Goal: Check status: Check status

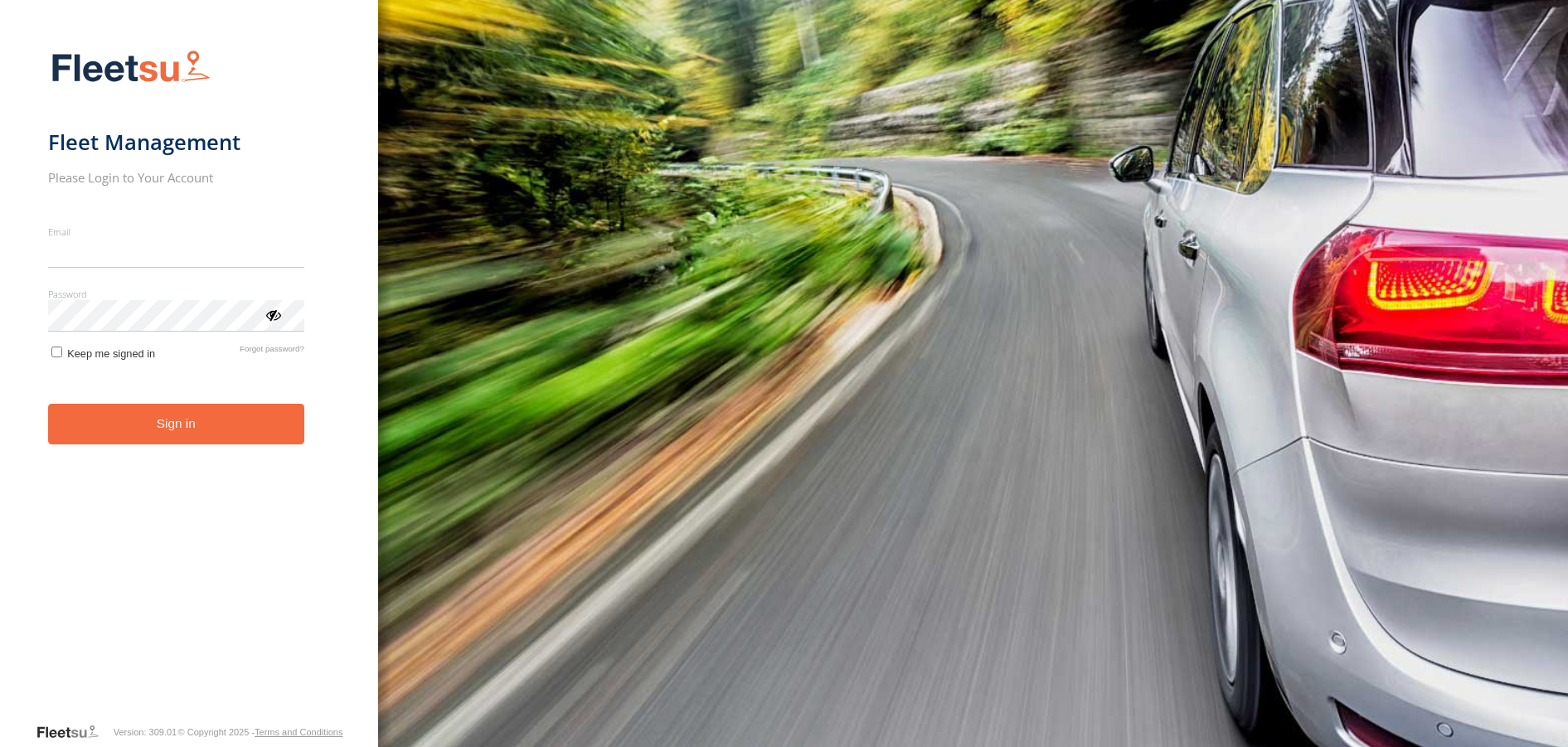
type input "**********"
click at [175, 439] on button "Sign in" at bounding box center [175, 424] width 256 height 41
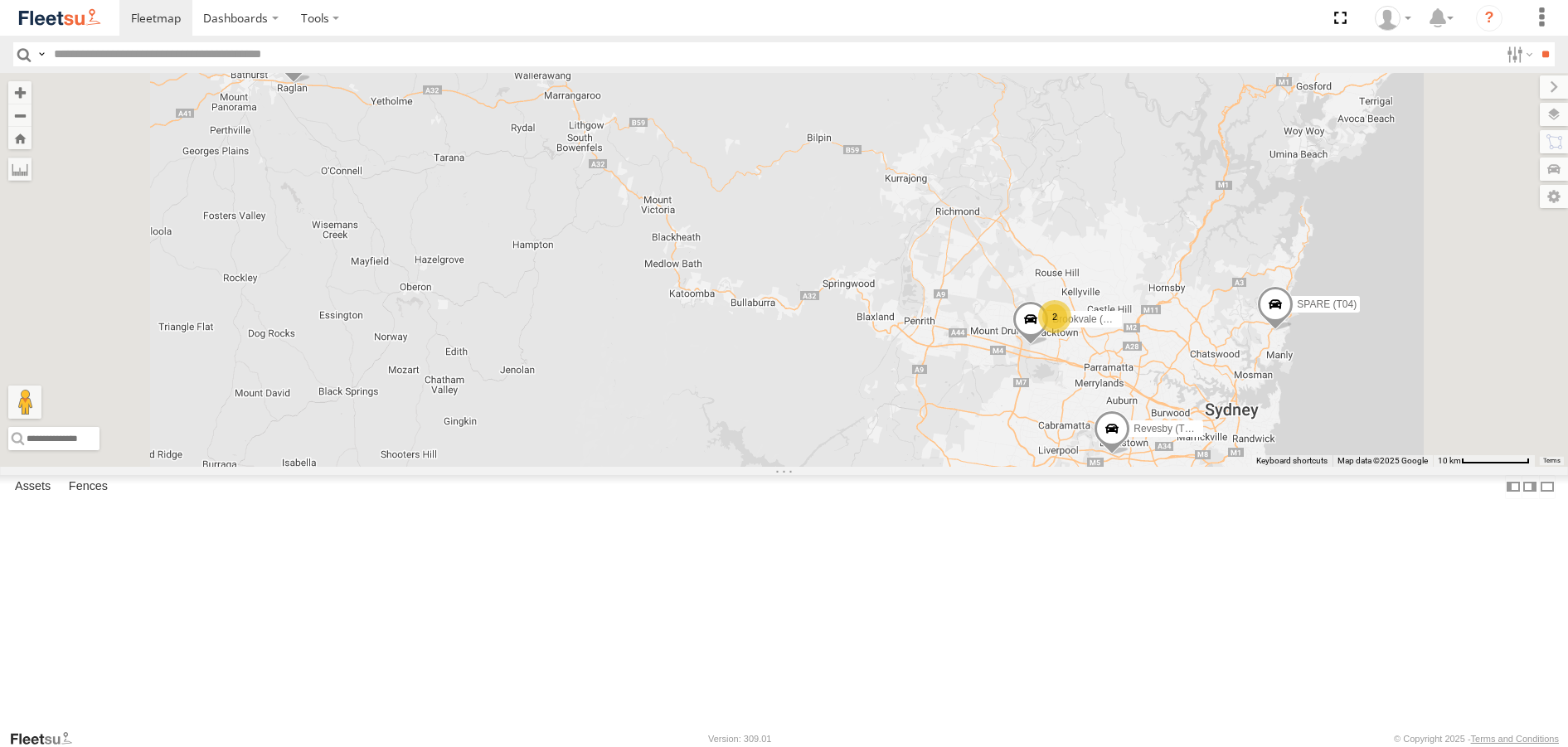
click at [311, 85] on span at bounding box center [293, 62] width 37 height 44
click at [272, 66] on label at bounding box center [256, 59] width 32 height 12
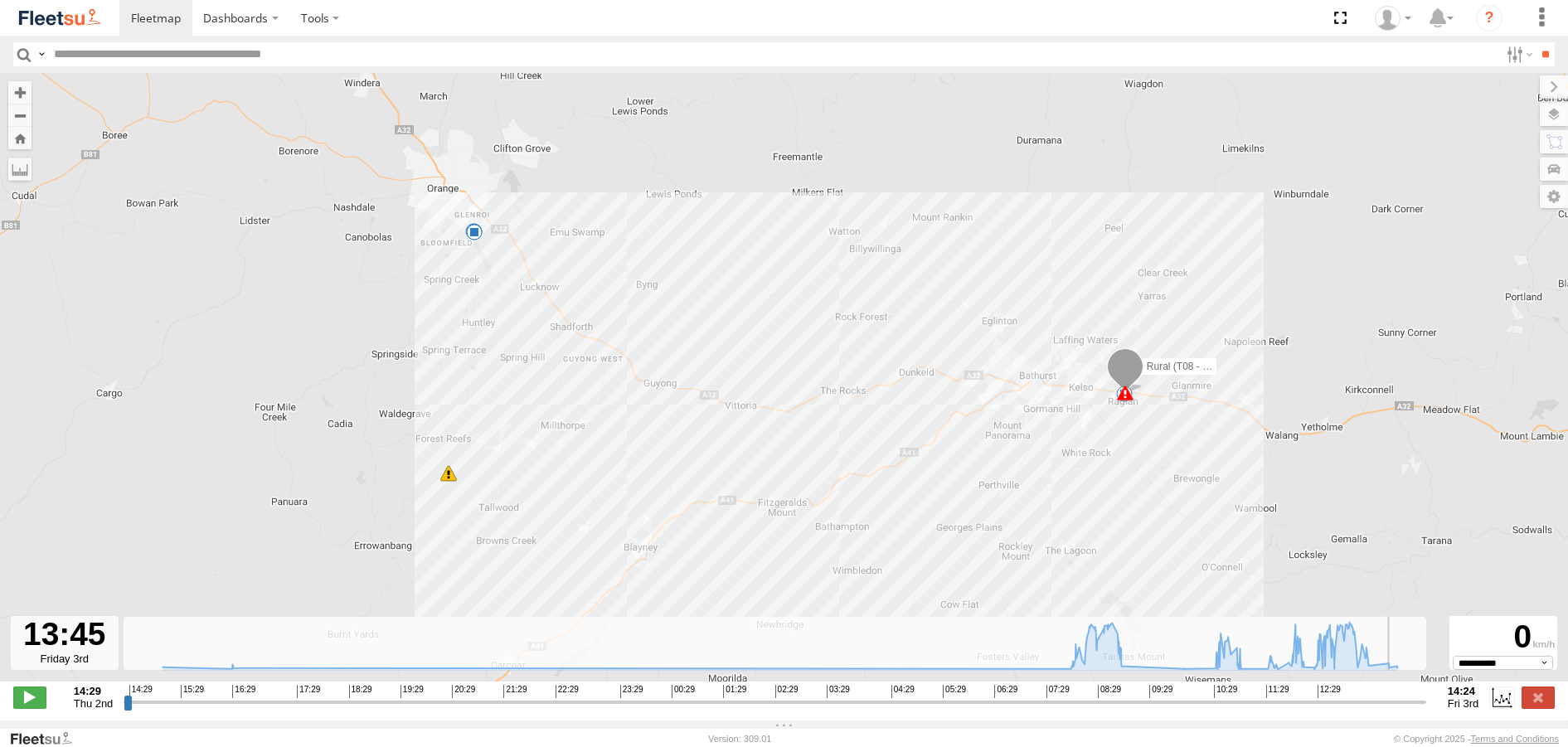
click at [1387, 707] on input "range" at bounding box center [775, 701] width 1302 height 16
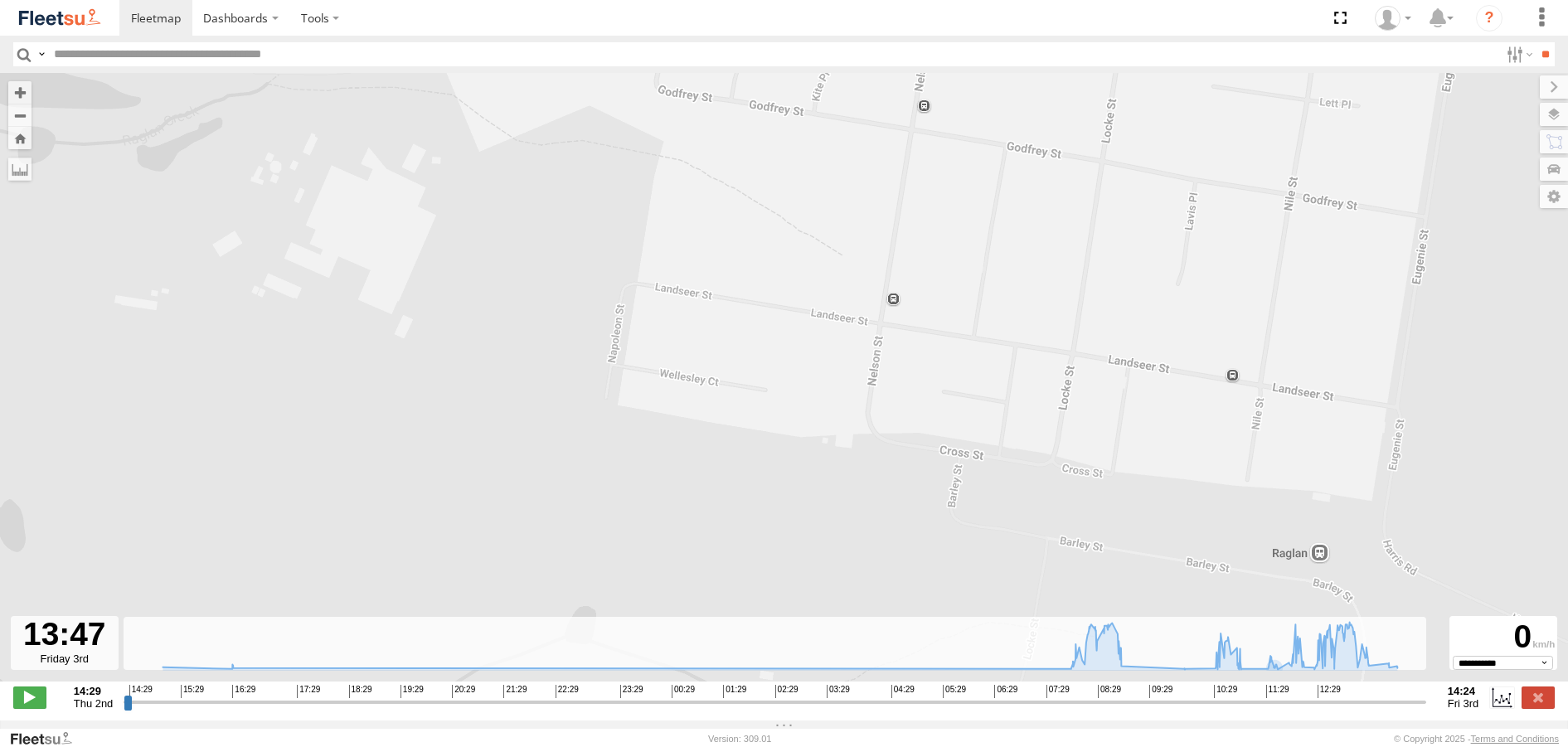
click at [968, 412] on div "Rural (T08 - Matt) 07:55 Fri 07:55 Fri 09:01 Fri 10:06 Fri 10:11 Fri 10:40 Fri …" at bounding box center [784, 386] width 1568 height 626
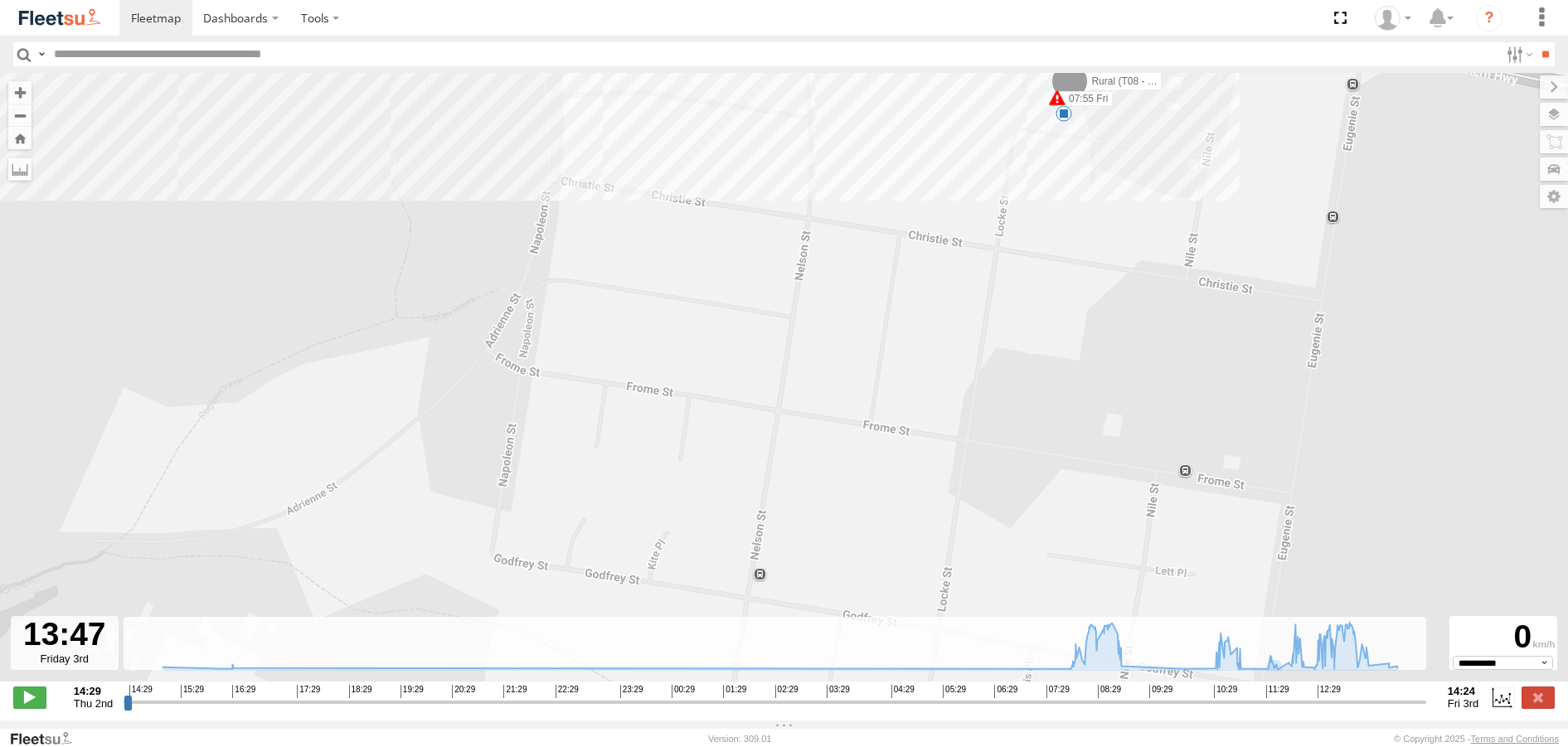
drag, startPoint x: 1100, startPoint y: 221, endPoint x: 1091, endPoint y: 319, distance: 98.4
click at [1092, 313] on div "Rural (T08 - Matt) 07:55 Fri 07:55 Fri 09:01 Fri 10:06 Fri 10:11 Fri 10:40 Fri …" at bounding box center [784, 386] width 1568 height 626
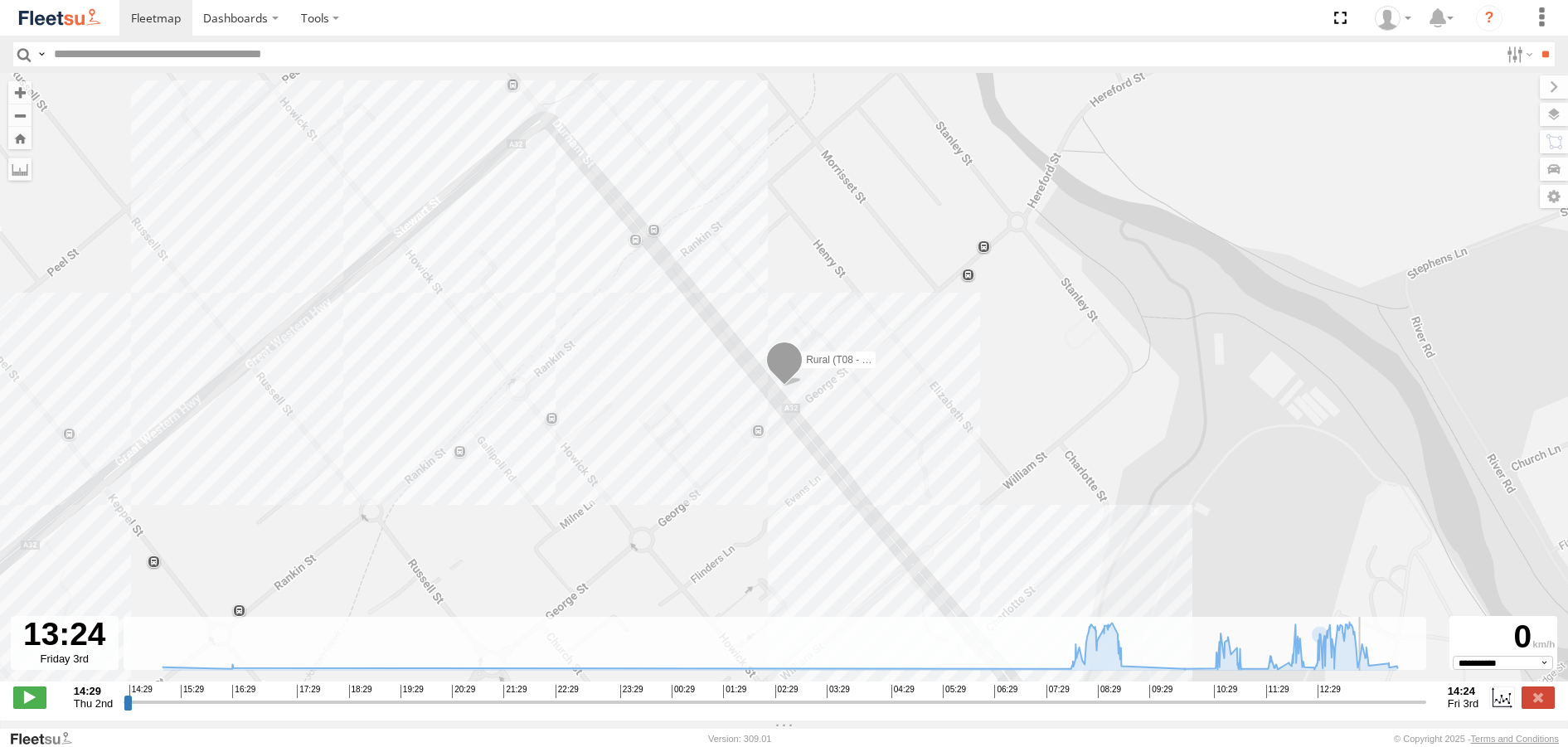
click at [1367, 706] on input "range" at bounding box center [775, 701] width 1302 height 16
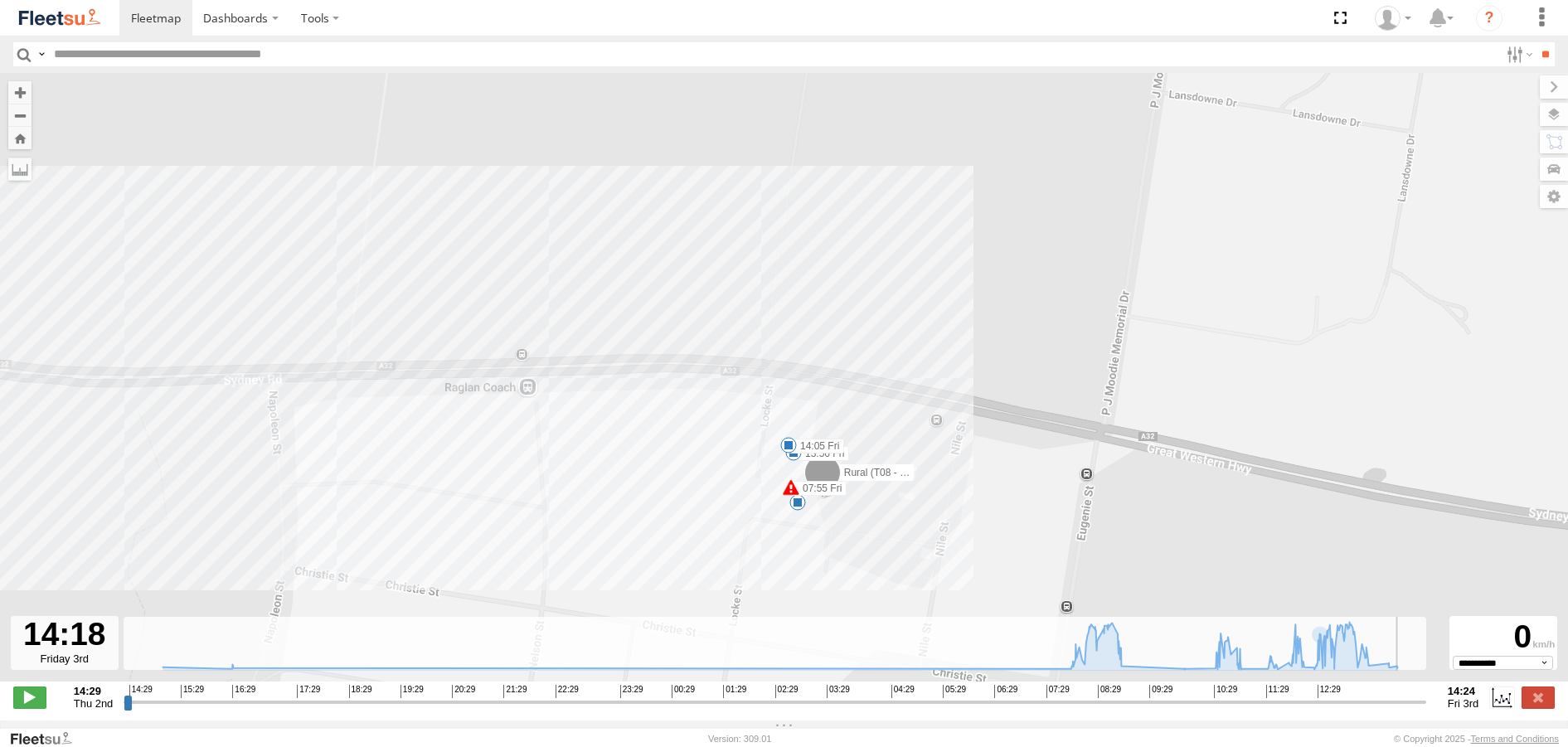
drag, startPoint x: 1367, startPoint y: 707, endPoint x: 1416, endPoint y: 703, distance: 49.2
type input "**********"
click at [1416, 703] on input "range" at bounding box center [775, 701] width 1302 height 16
